Goal: Information Seeking & Learning: Learn about a topic

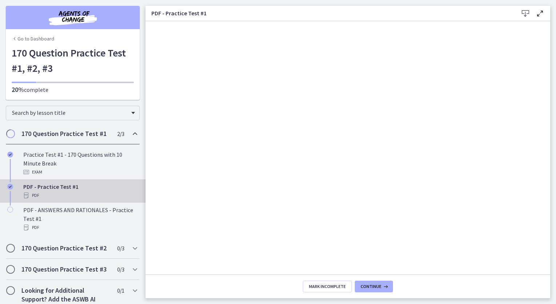
click at [0, 202] on html "Skip to main content Go to Dashboard Go to Dashboard Go to Dashboard 170 Questi…" at bounding box center [278, 152] width 556 height 304
click at [325, 286] on span "Mark Incomplete" at bounding box center [327, 286] width 37 height 6
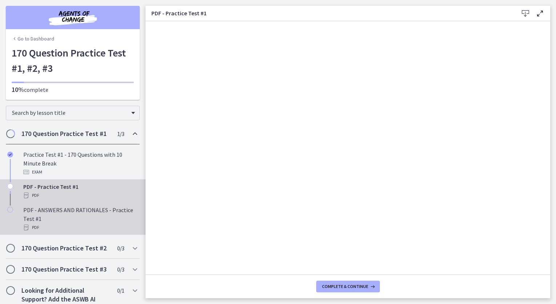
click at [75, 223] on div "PDF" at bounding box center [80, 227] width 114 height 9
click at [80, 192] on div "PDF" at bounding box center [80, 195] width 114 height 9
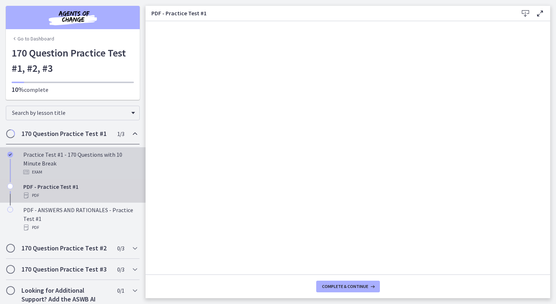
click at [89, 162] on div "Practice Test #1 - 170 Questions with 10 Minute Break Exam" at bounding box center [80, 163] width 114 height 26
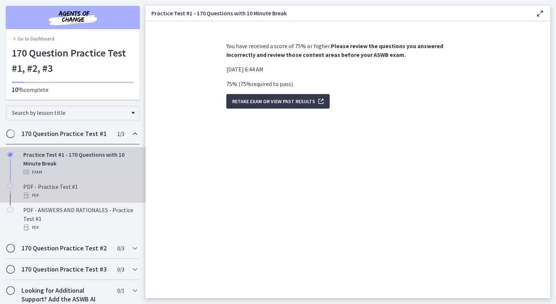
click at [69, 192] on div "PDF" at bounding box center [80, 195] width 114 height 9
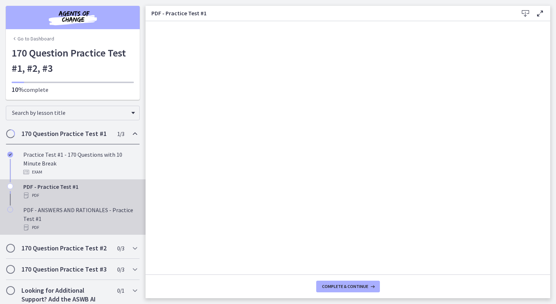
click at [84, 220] on div "PDF - ANSWERS AND RATIONALES - Practice Test #1 PDF" at bounding box center [80, 218] width 114 height 26
click at [82, 196] on div "PDF" at bounding box center [80, 195] width 114 height 9
click at [84, 223] on div "PDF" at bounding box center [80, 227] width 114 height 9
click at [92, 195] on div "PDF" at bounding box center [80, 195] width 114 height 9
click at [79, 222] on div "PDF - ANSWERS AND RATIONALES - Practice Test #1 PDF" at bounding box center [80, 218] width 114 height 26
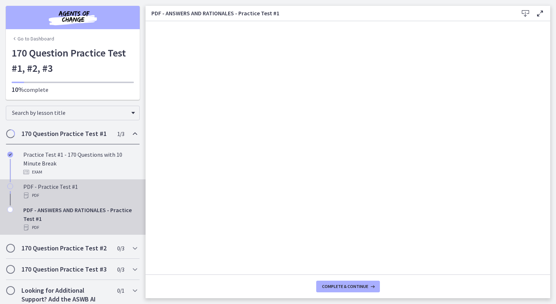
click at [84, 196] on div "PDF" at bounding box center [80, 195] width 114 height 9
click at [79, 218] on div "PDF - ANSWERS AND RATIONALES - Practice Test #1 PDF" at bounding box center [80, 218] width 114 height 26
click at [80, 192] on div "PDF" at bounding box center [80, 195] width 114 height 9
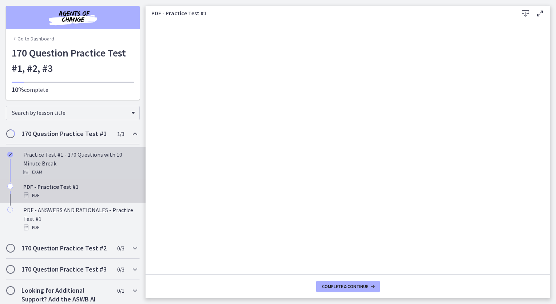
click at [68, 162] on div "Practice Test #1 - 170 Questions with 10 Minute Break Exam" at bounding box center [80, 163] width 114 height 26
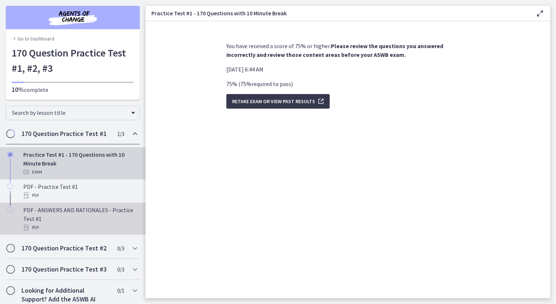
click at [79, 227] on div "PDF" at bounding box center [80, 227] width 114 height 9
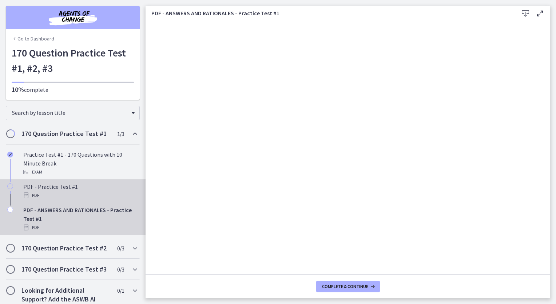
click at [100, 194] on div "PDF" at bounding box center [80, 195] width 114 height 9
click at [80, 216] on div "PDF - ANSWERS AND RATIONALES - Practice Test #1 PDF" at bounding box center [80, 218] width 114 height 26
click at [98, 193] on div "PDF" at bounding box center [80, 195] width 114 height 9
click at [76, 224] on div "PDF" at bounding box center [80, 227] width 114 height 9
click at [97, 184] on div "PDF - Practice Test #1 PDF" at bounding box center [80, 190] width 114 height 17
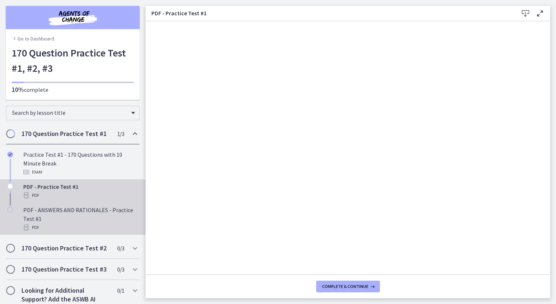
click at [92, 226] on div "PDF" at bounding box center [80, 227] width 114 height 9
click at [94, 192] on div "PDF" at bounding box center [80, 195] width 114 height 9
click at [95, 220] on div "PDF - ANSWERS AND RATIONALES - Practice Test #1 PDF" at bounding box center [80, 218] width 114 height 26
click at [93, 194] on div "PDF" at bounding box center [80, 195] width 114 height 9
click at [91, 220] on div "PDF - ANSWERS AND RATIONALES - Practice Test #1 PDF" at bounding box center [80, 218] width 114 height 26
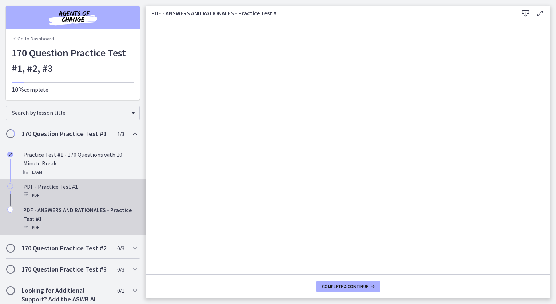
click at [104, 193] on div "PDF" at bounding box center [80, 195] width 114 height 9
click at [100, 220] on div "PDF - ANSWERS AND RATIONALES - Practice Test #1 PDF" at bounding box center [80, 218] width 114 height 26
click at [99, 192] on div "PDF" at bounding box center [80, 195] width 114 height 9
click at [84, 217] on div "PDF - ANSWERS AND RATIONALES - Practice Test #1 PDF" at bounding box center [80, 218] width 114 height 26
click at [100, 188] on div "PDF - Practice Test #1 PDF" at bounding box center [80, 190] width 114 height 17
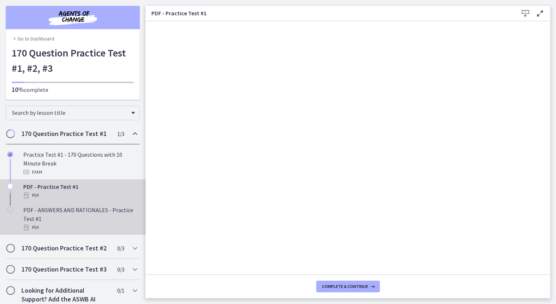
click at [89, 221] on div "PDF - ANSWERS AND RATIONALES - Practice Test #1 PDF" at bounding box center [80, 218] width 114 height 26
click at [88, 192] on div "PDF" at bounding box center [80, 195] width 114 height 9
click at [75, 226] on div "PDF" at bounding box center [80, 227] width 114 height 9
click at [88, 197] on div "PDF" at bounding box center [80, 195] width 114 height 9
click at [98, 213] on div "PDF - ANSWERS AND RATIONALES - Practice Test #1 PDF" at bounding box center [80, 218] width 114 height 26
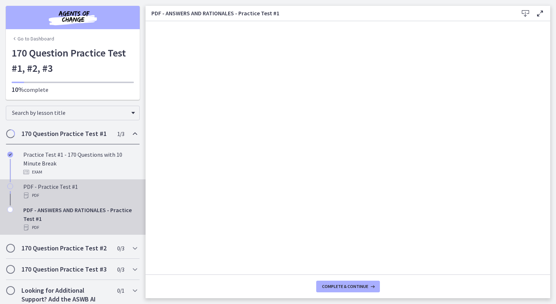
click at [95, 189] on div "PDF - Practice Test #1 PDF" at bounding box center [80, 190] width 114 height 17
click at [102, 217] on div "PDF - ANSWERS AND RATIONALES - Practice Test #1 PDF" at bounding box center [80, 218] width 114 height 26
click at [96, 184] on div "PDF - Practice Test #1 PDF" at bounding box center [80, 190] width 114 height 17
click at [90, 216] on div "PDF - ANSWERS AND RATIONALES - Practice Test #1 PDF" at bounding box center [80, 218] width 114 height 26
click at [92, 198] on div "PDF" at bounding box center [80, 195] width 114 height 9
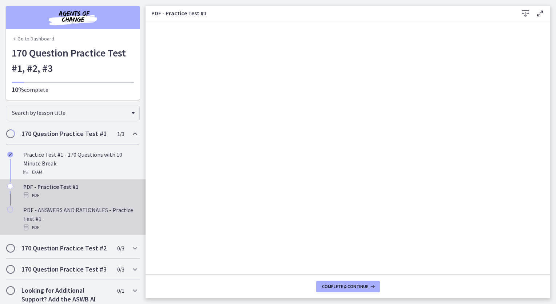
click at [55, 225] on div "PDF" at bounding box center [80, 227] width 114 height 9
click at [91, 198] on div "PDF" at bounding box center [80, 195] width 114 height 9
click at [71, 223] on div "PDF" at bounding box center [80, 227] width 114 height 9
click at [91, 195] on div "PDF" at bounding box center [80, 195] width 114 height 9
click at [96, 218] on div "PDF - ANSWERS AND RATIONALES - Practice Test #1 PDF" at bounding box center [80, 218] width 114 height 26
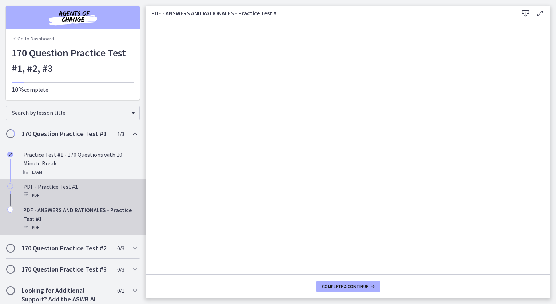
click at [91, 192] on div "PDF" at bounding box center [80, 195] width 114 height 9
click at [90, 217] on div "PDF - ANSWERS AND RATIONALES - Practice Test #1 PDF" at bounding box center [80, 218] width 114 height 26
click at [97, 196] on div "PDF" at bounding box center [80, 195] width 114 height 9
click at [98, 211] on div "PDF - ANSWERS AND RATIONALES - Practice Test #1 PDF" at bounding box center [80, 218] width 114 height 26
click at [92, 193] on div "PDF" at bounding box center [80, 195] width 114 height 9
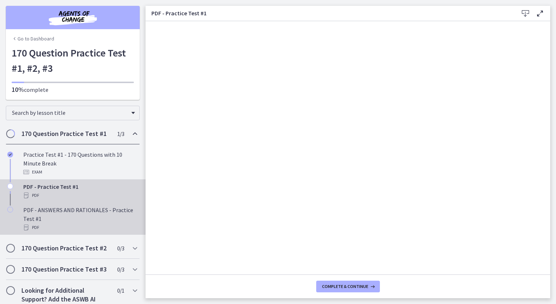
click at [107, 219] on div "PDF - ANSWERS AND RATIONALES - Practice Test #1 PDF" at bounding box center [80, 218] width 114 height 26
click at [91, 193] on div "PDF" at bounding box center [80, 195] width 114 height 9
click at [107, 224] on div "PDF" at bounding box center [80, 227] width 114 height 9
